Goal: Download file/media

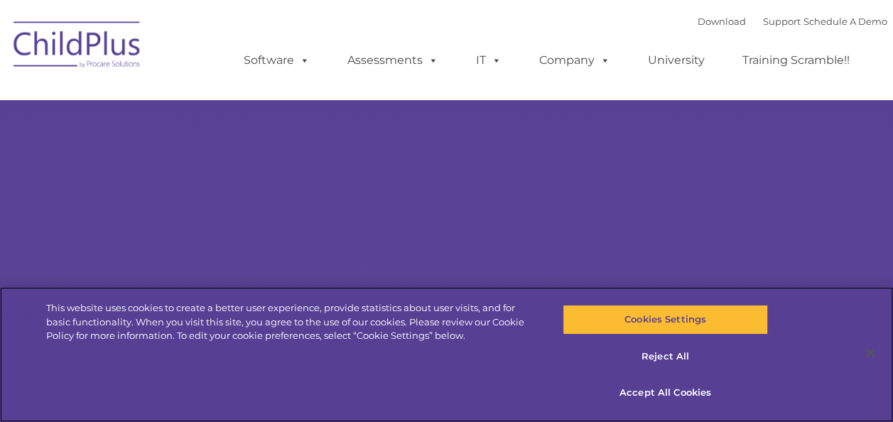
select select "MEDIUM"
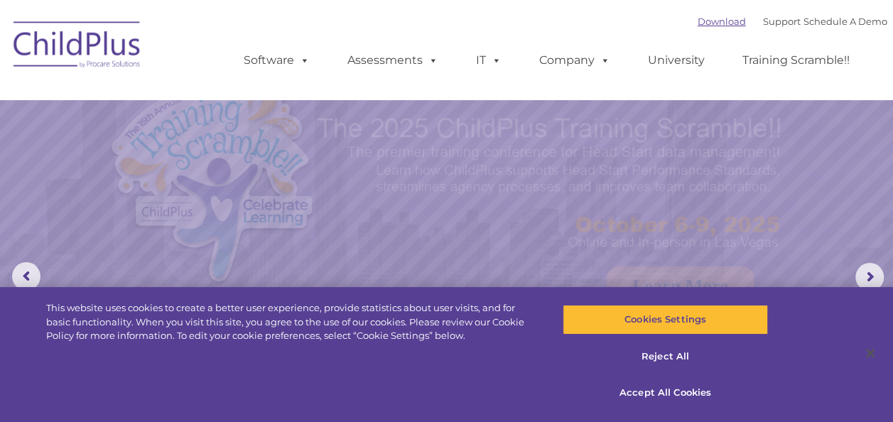
click at [710, 27] on link "Download" at bounding box center [722, 21] width 48 height 11
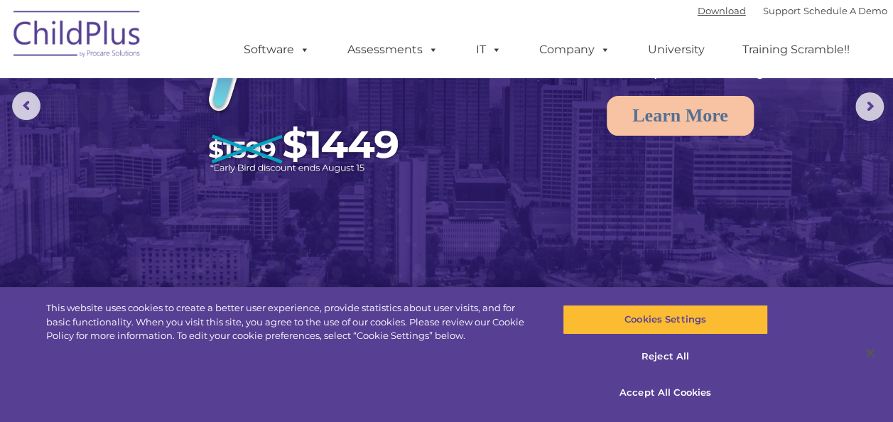
scroll to position [172, 0]
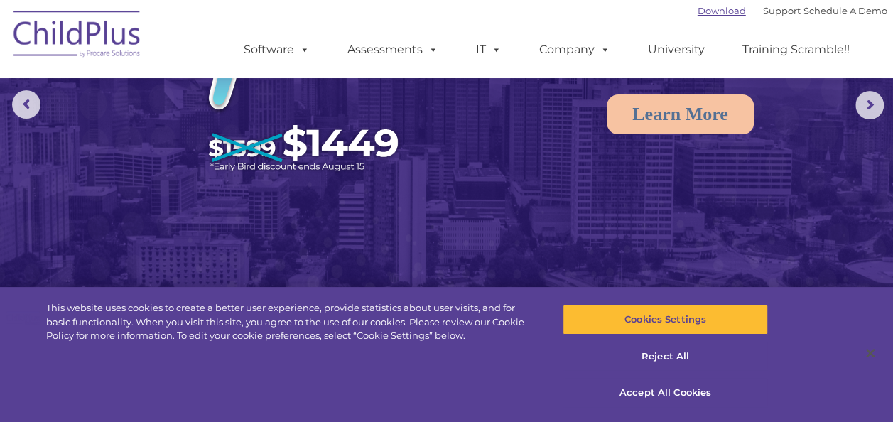
click at [706, 12] on link "Download" at bounding box center [722, 10] width 48 height 11
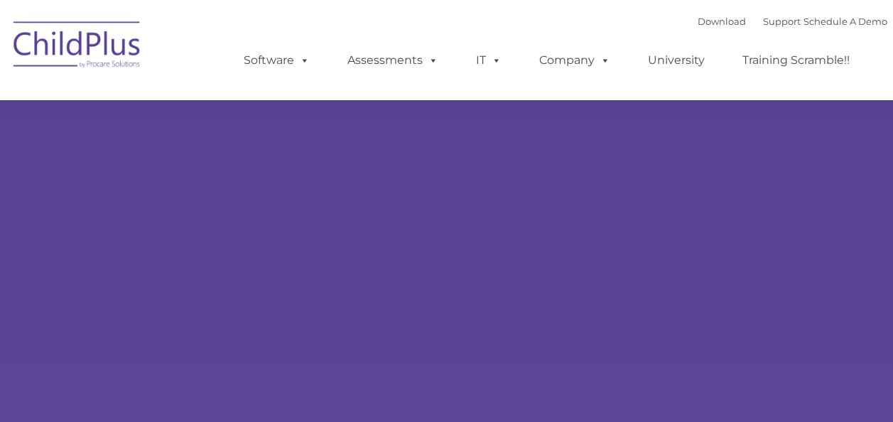
type input ""
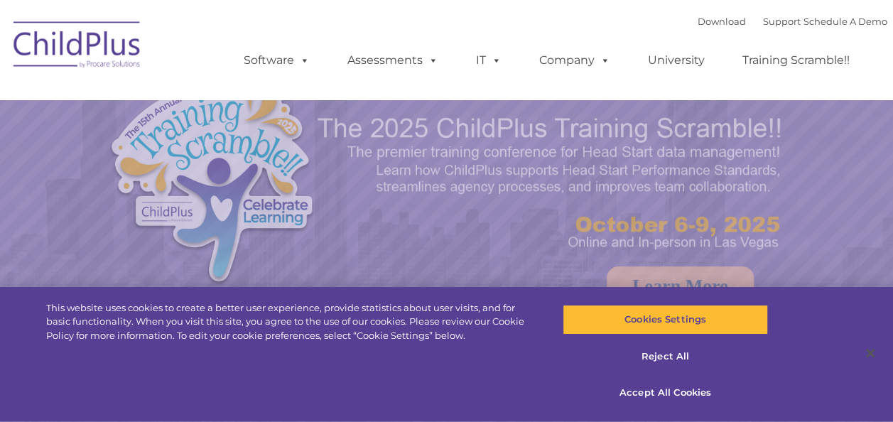
select select "MEDIUM"
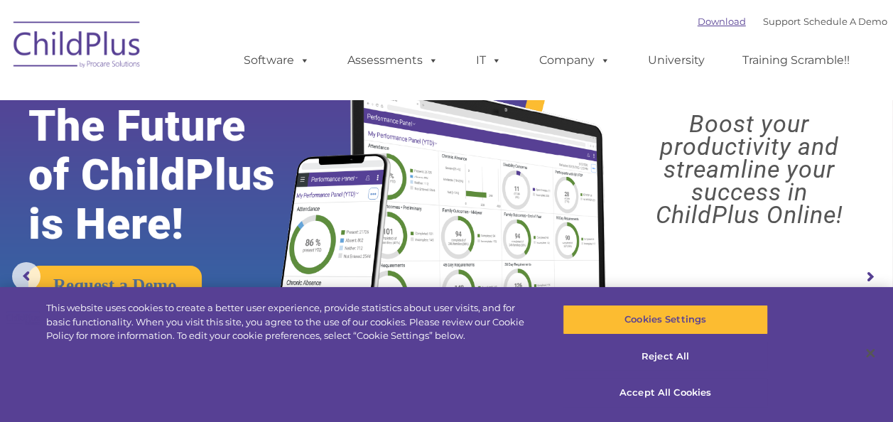
click at [706, 25] on link "Download" at bounding box center [722, 21] width 48 height 11
